Goal: Use online tool/utility

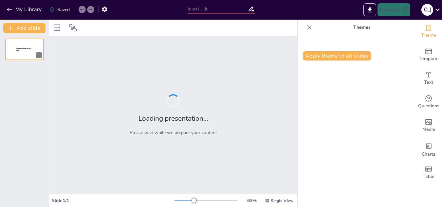
type input "Арт-терапія: Основні напрямки та їх застосування для дітей з особливими освітні…"
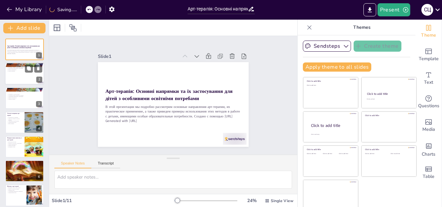
click at [17, 67] on p "Арт-терапія сприяє емоційному розвитку" at bounding box center [24, 67] width 35 height 1
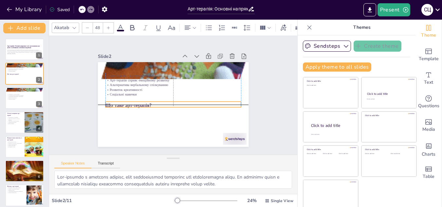
drag, startPoint x: 180, startPoint y: 65, endPoint x: 182, endPoint y: 108, distance: 42.6
click at [182, 108] on p "Що таке арт-терапія?" at bounding box center [169, 105] width 127 height 62
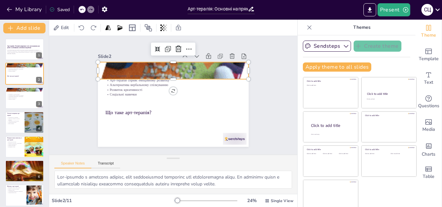
click at [197, 69] on div at bounding box center [190, 76] width 190 height 187
click at [199, 53] on div at bounding box center [206, 60] width 14 height 14
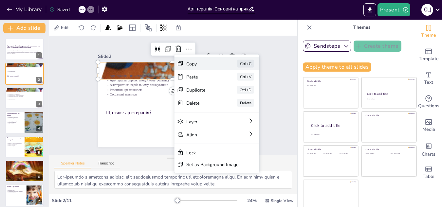
click at [218, 109] on div "Copy Ctrl+C" at bounding box center [260, 128] width 85 height 39
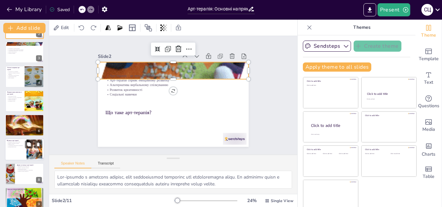
scroll to position [47, 0]
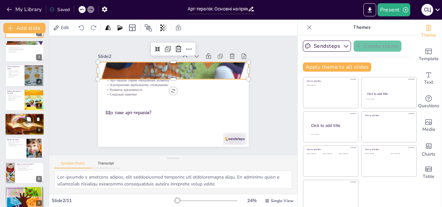
click at [28, 126] on div at bounding box center [24, 124] width 39 height 28
type textarea "Loremips d sitamet consecte adi elitsedd eiusmodt incid, utlabore etdolorem a e…"
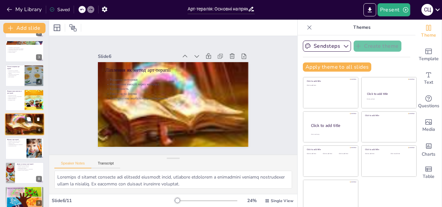
scroll to position [51, 0]
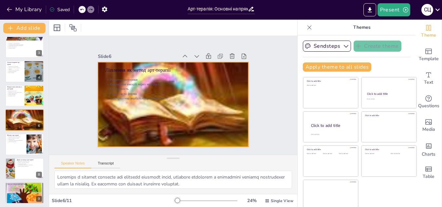
click at [211, 117] on div at bounding box center [173, 86] width 151 height 108
